Goal: Transaction & Acquisition: Book appointment/travel/reservation

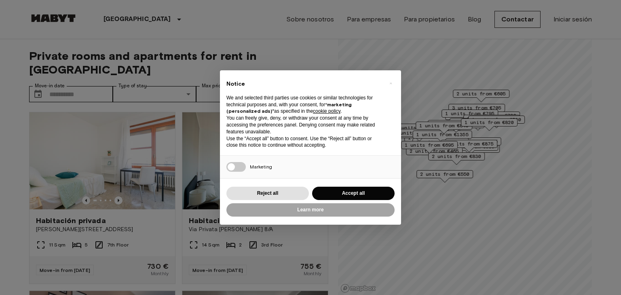
click at [392, 84] on button "×" at bounding box center [390, 83] width 13 height 13
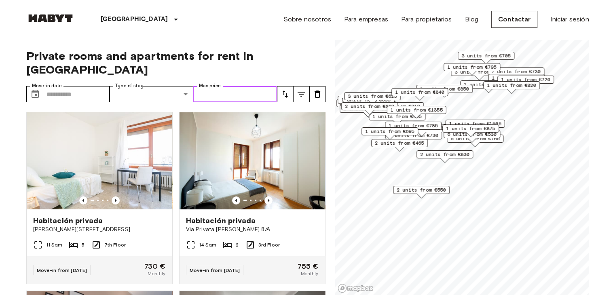
click at [199, 86] on input "Max price" at bounding box center [235, 94] width 84 height 16
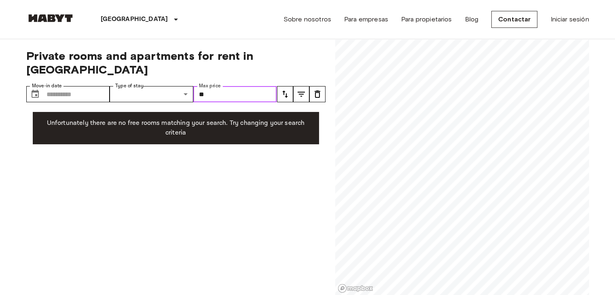
type input "*"
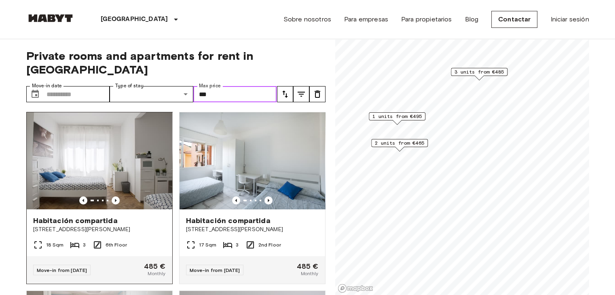
click at [89, 154] on img at bounding box center [100, 160] width 146 height 97
type input "***"
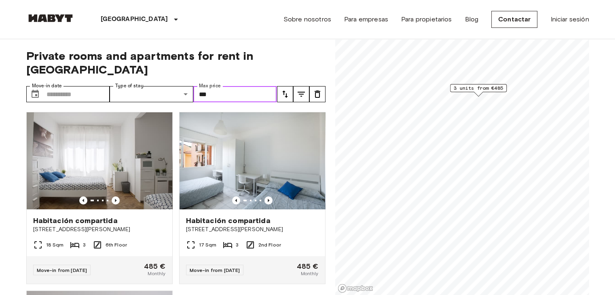
click at [479, 89] on span "3 units from €485" at bounding box center [478, 88] width 49 height 7
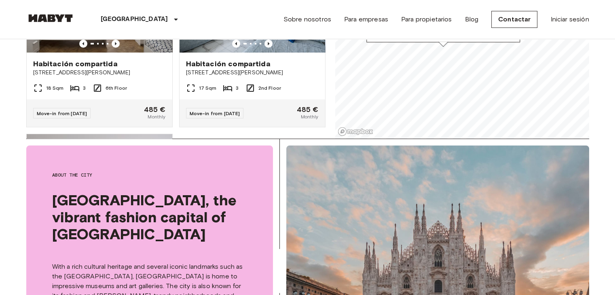
scroll to position [162, 0]
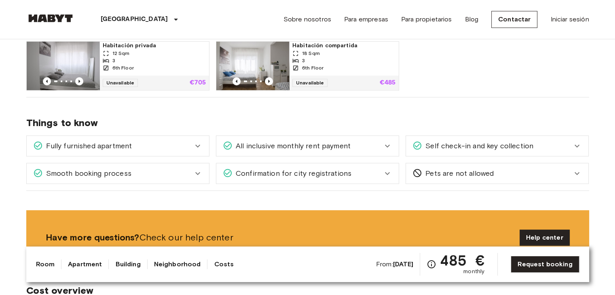
scroll to position [526, 0]
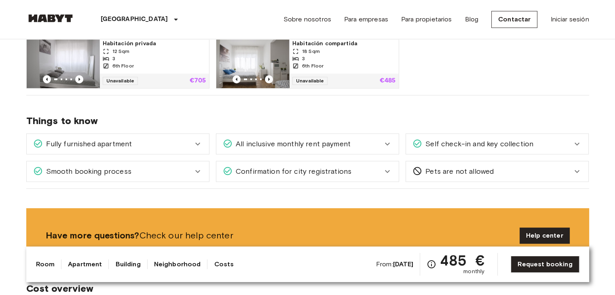
click at [265, 143] on span "All inclusive monthly rent payment" at bounding box center [292, 144] width 118 height 11
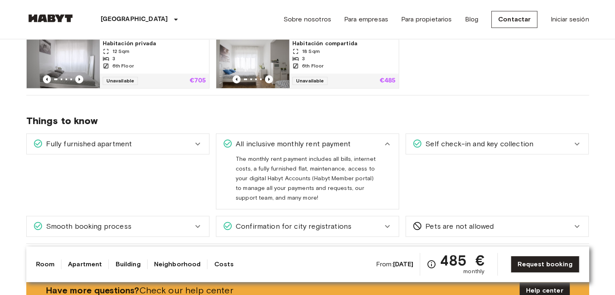
click at [479, 143] on span "Self check-in and key collection" at bounding box center [477, 144] width 111 height 11
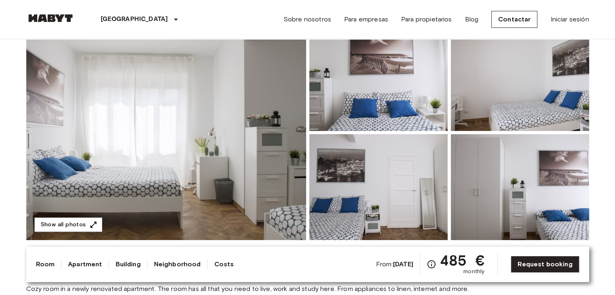
scroll to position [81, 0]
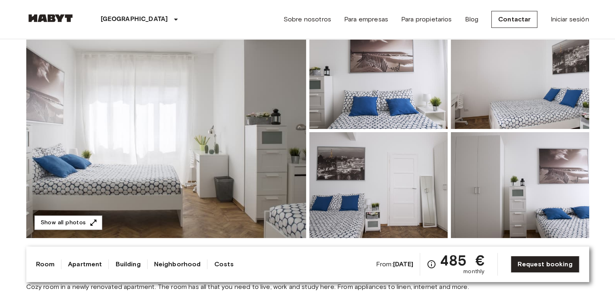
click at [244, 168] on img at bounding box center [166, 130] width 280 height 215
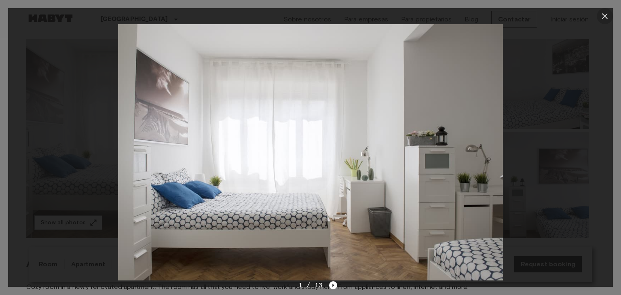
click at [600, 17] on icon "button" at bounding box center [605, 16] width 10 height 10
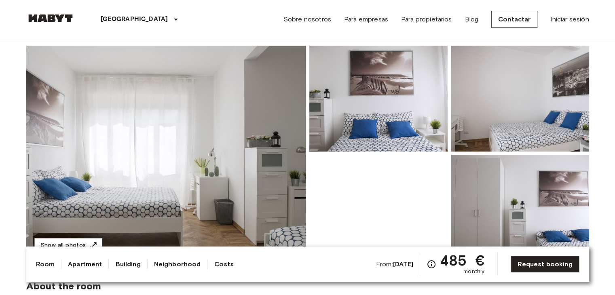
scroll to position [0, 0]
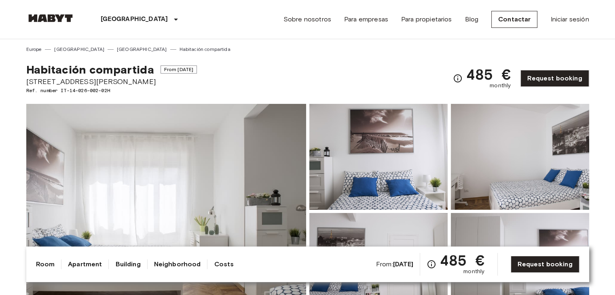
click at [178, 71] on span "From Aug 16 2025" at bounding box center [179, 70] width 37 height 8
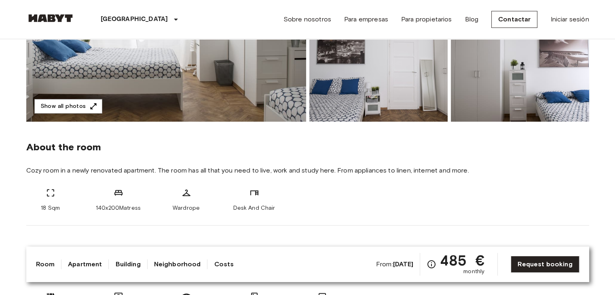
scroll to position [202, 0]
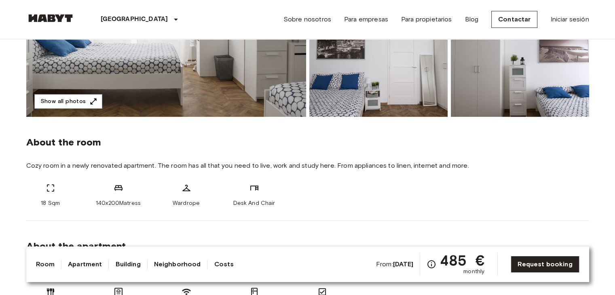
click at [218, 265] on link "Costs" at bounding box center [224, 265] width 20 height 10
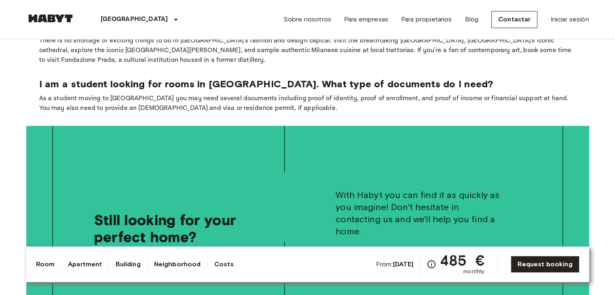
scroll to position [1491, 0]
